Goal: Task Accomplishment & Management: Manage account settings

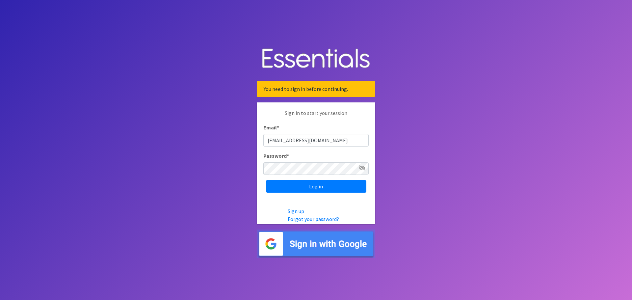
type input "[EMAIL_ADDRESS][DOMAIN_NAME]"
click at [313, 186] on input "Log in" at bounding box center [316, 186] width 100 height 13
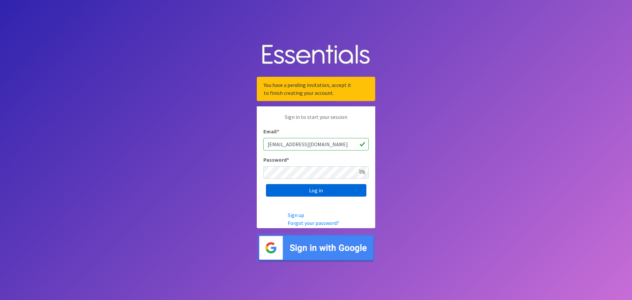
click at [316, 194] on input "Log in" at bounding box center [316, 190] width 100 height 13
click at [309, 224] on link "Forgot your password?" at bounding box center [313, 223] width 51 height 7
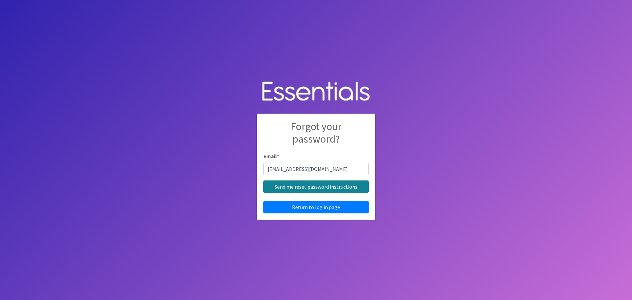
type input "[EMAIL_ADDRESS][DOMAIN_NAME]"
click at [316, 186] on input "Send me reset password instructions" at bounding box center [315, 186] width 105 height 13
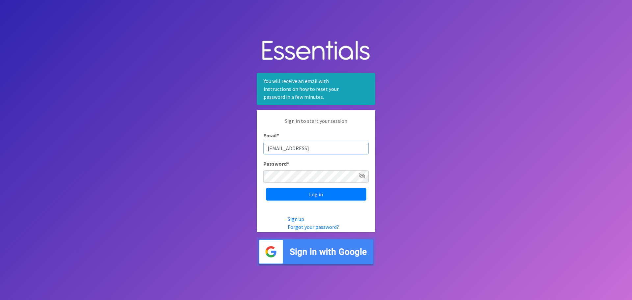
click at [347, 151] on input "[EMAIL_ADDRESS]" at bounding box center [315, 148] width 105 height 13
type input "[EMAIL_ADDRESS][DOMAIN_NAME]"
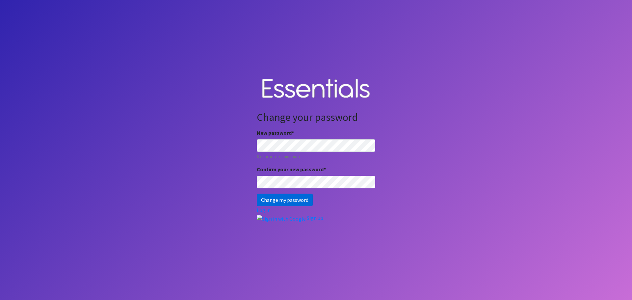
click at [286, 200] on input "Change my password" at bounding box center [285, 200] width 56 height 13
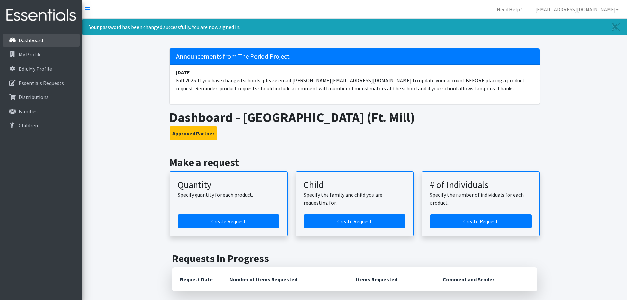
click at [40, 41] on p "Dashboard" at bounding box center [31, 40] width 24 height 7
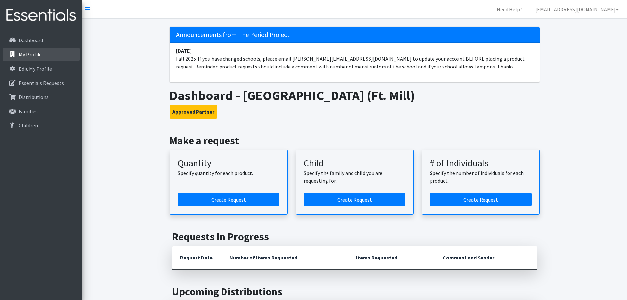
click at [37, 55] on p "My Profile" at bounding box center [30, 54] width 23 height 7
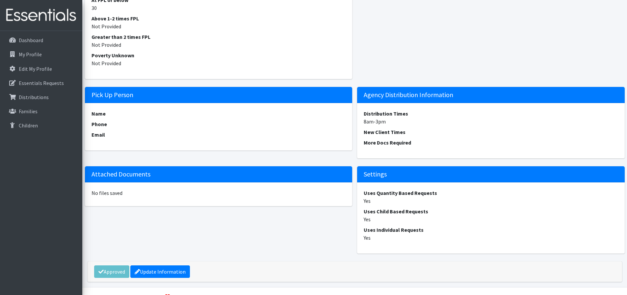
scroll to position [536, 0]
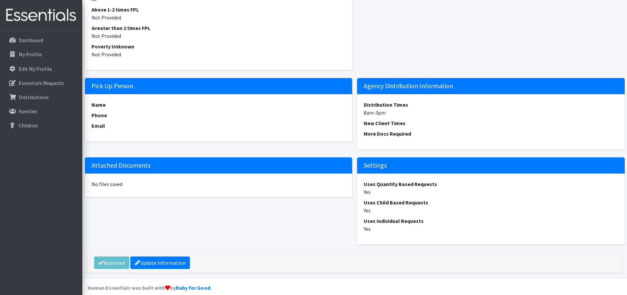
click at [103, 256] on div "Approved Update Information" at bounding box center [355, 262] width 535 height 20
click at [37, 53] on p "My Profile" at bounding box center [30, 54] width 23 height 7
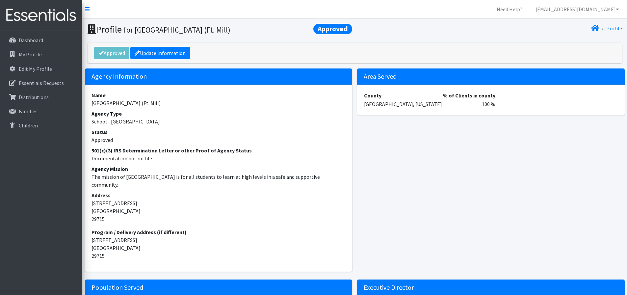
click at [116, 54] on div "Approved Update Information" at bounding box center [355, 53] width 535 height 20
click at [97, 51] on div "Approved Update Information" at bounding box center [355, 53] width 535 height 20
click at [41, 87] on link "Essentials Requests" at bounding box center [41, 82] width 77 height 13
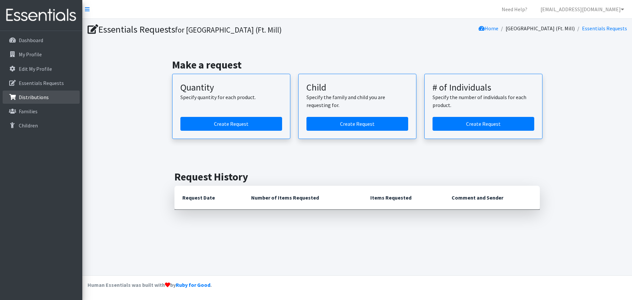
click at [39, 99] on p "Distributions" at bounding box center [34, 97] width 30 height 7
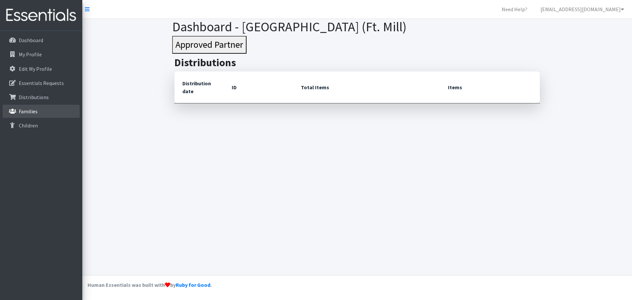
click at [28, 114] on p "Families" at bounding box center [28, 111] width 19 height 7
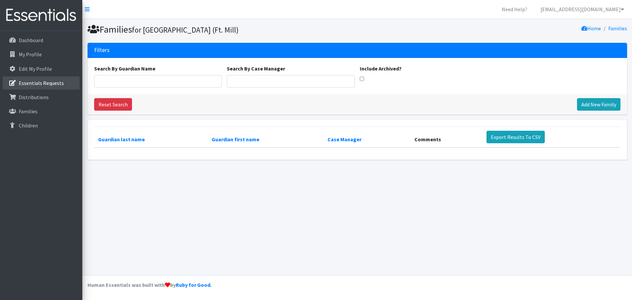
click at [41, 82] on p "Essentials Requests" at bounding box center [41, 83] width 45 height 7
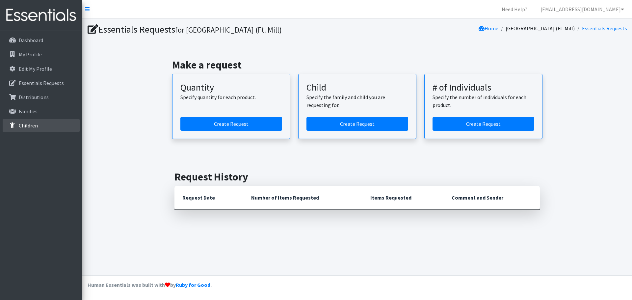
click at [29, 120] on link "Children" at bounding box center [41, 125] width 77 height 13
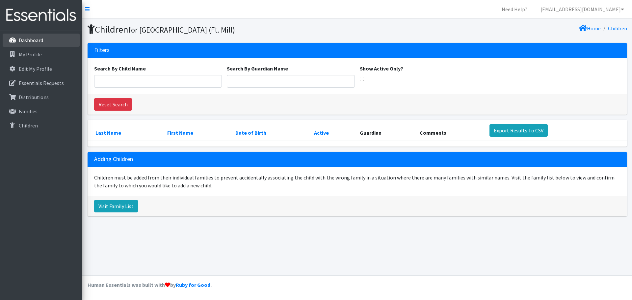
click at [31, 40] on p "Dashboard" at bounding box center [31, 40] width 24 height 7
